Goal: Complete application form

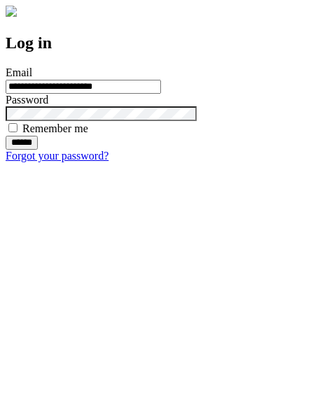
type input "**********"
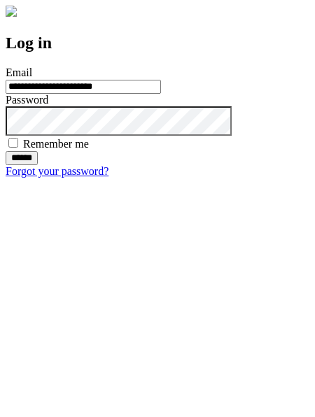
click at [38, 165] on input "******" at bounding box center [22, 158] width 32 height 14
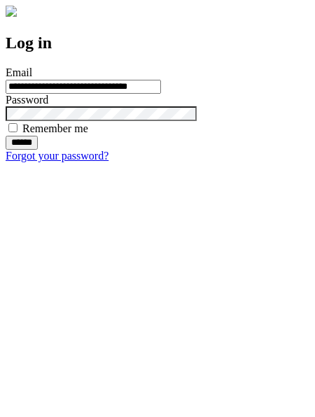
type input "**********"
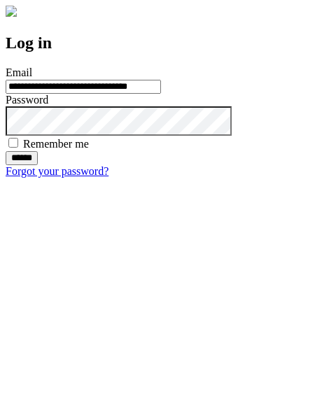
click at [38, 165] on input "******" at bounding box center [22, 158] width 32 height 14
